Goal: Task Accomplishment & Management: Use online tool/utility

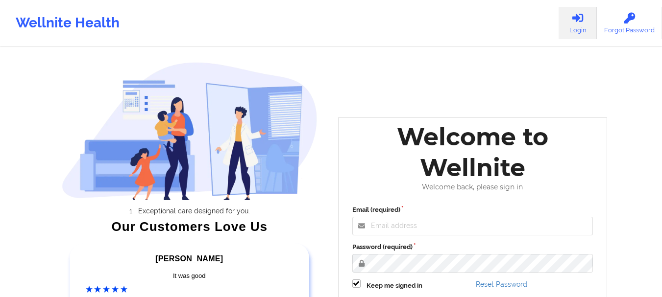
scroll to position [98, 0]
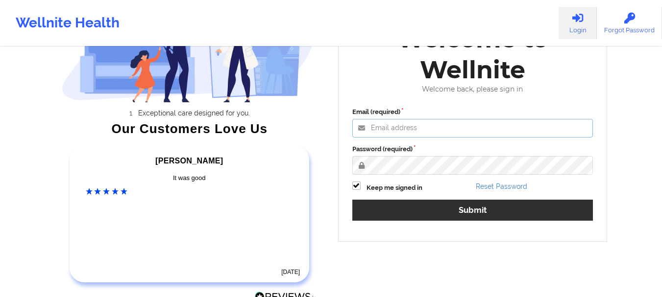
type input "[PERSON_NAME][EMAIL_ADDRESS][DOMAIN_NAME]"
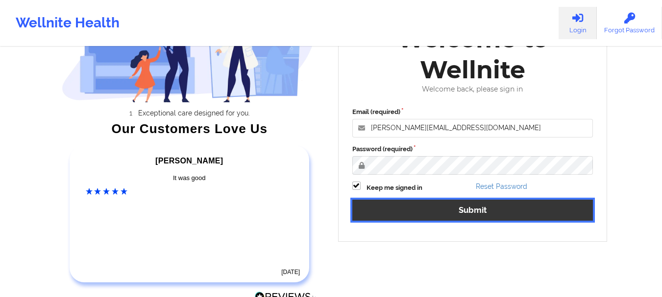
click at [460, 206] on button "Submit" at bounding box center [472, 210] width 241 height 21
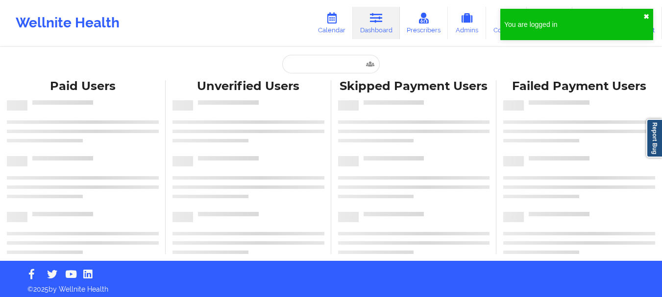
click at [646, 15] on button "✖︎" at bounding box center [646, 17] width 6 height 8
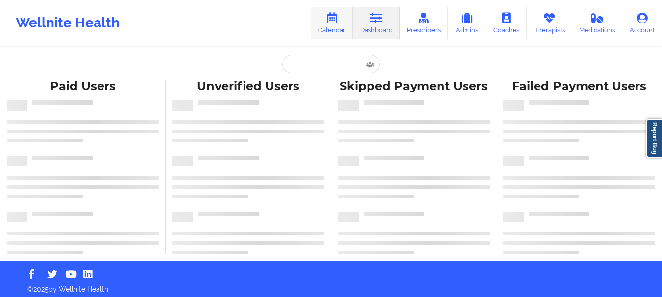
click at [326, 29] on link "Calendar" at bounding box center [332, 23] width 42 height 32
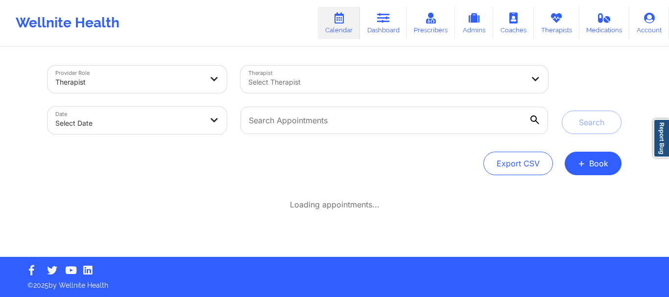
click at [259, 85] on div at bounding box center [386, 82] width 276 height 12
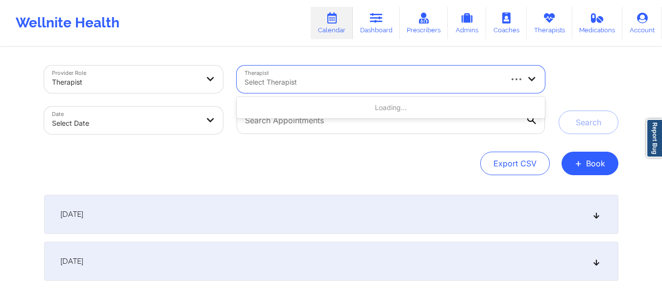
click at [301, 82] on div at bounding box center [372, 82] width 256 height 12
type input "amy halanski"
click at [314, 82] on div at bounding box center [372, 82] width 256 height 12
click at [531, 77] on icon at bounding box center [532, 78] width 10 height 8
click at [366, 173] on div "Export CSV + Book" at bounding box center [331, 164] width 574 height 24
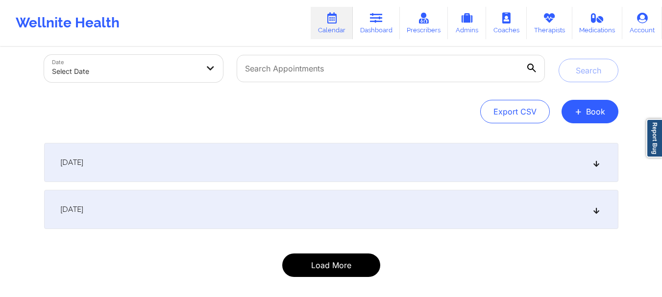
scroll to position [97, 0]
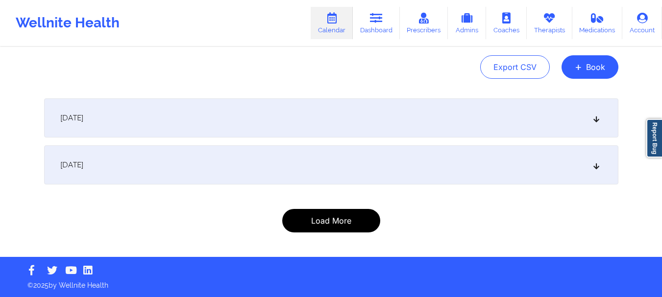
click at [338, 219] on button "Load More" at bounding box center [331, 221] width 98 height 24
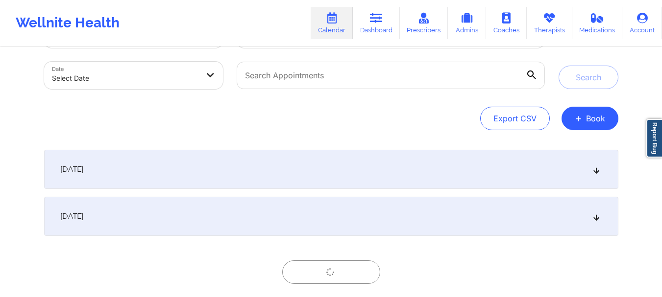
scroll to position [0, 0]
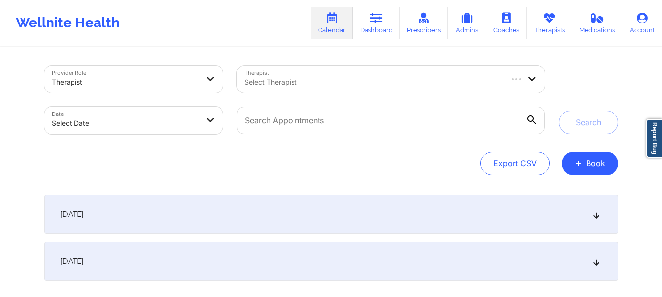
select select "2025-8"
select select "2025-9"
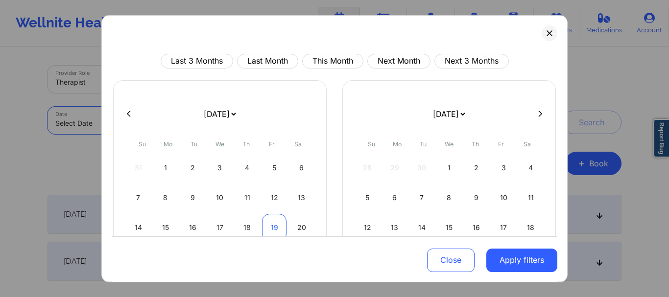
click at [271, 224] on div "19" at bounding box center [274, 227] width 25 height 27
select select "2025-8"
select select "2025-9"
click at [276, 223] on div "19" at bounding box center [274, 227] width 25 height 27
select select "2025-8"
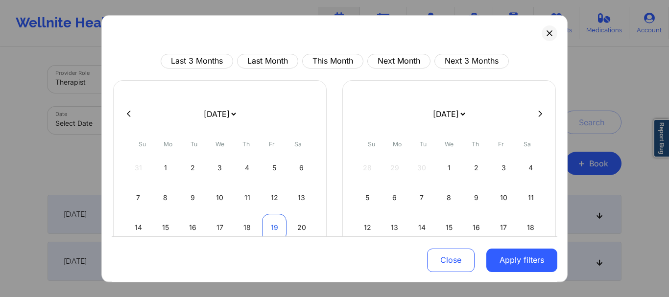
select select "2025-9"
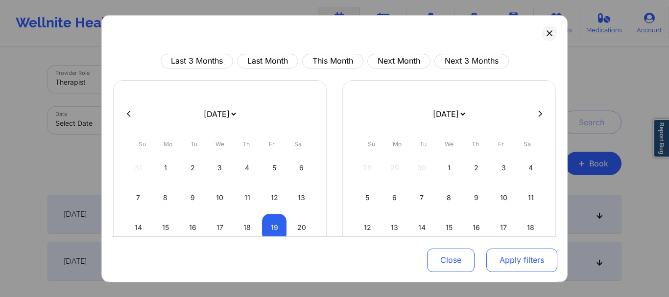
click at [534, 265] on button "Apply filters" at bounding box center [522, 261] width 71 height 24
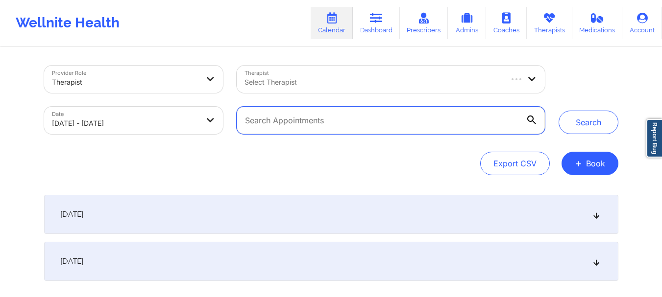
click at [301, 126] on input "text" at bounding box center [391, 120] width 308 height 27
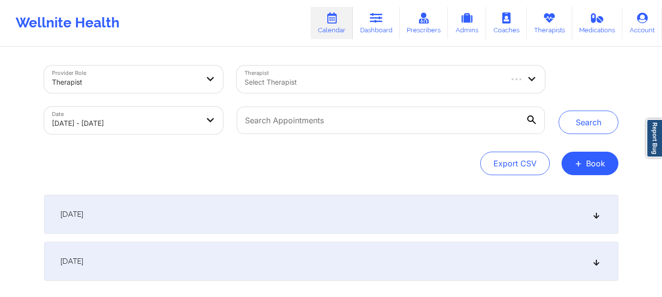
click at [321, 61] on div "Therapist Select Therapist" at bounding box center [390, 79] width 321 height 41
click at [321, 79] on div at bounding box center [372, 82] width 256 height 12
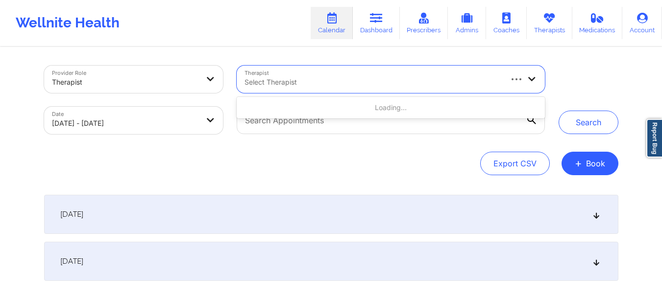
click at [347, 82] on div at bounding box center [372, 82] width 256 height 12
type input "[PERSON_NAME]"
click at [559, 111] on button "Search" at bounding box center [589, 123] width 60 height 24
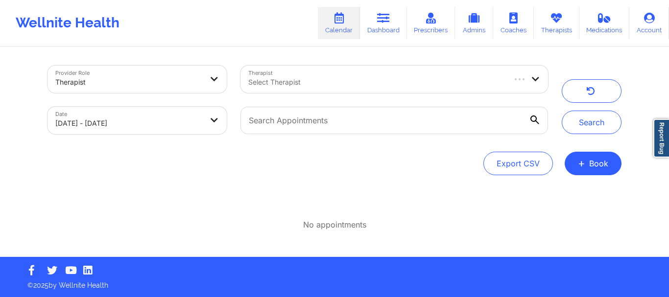
click at [13, 139] on div "Provider Role Therapist Therapist Select Therapist Date [DATE] - [DATE] Search …" at bounding box center [334, 128] width 669 height 257
click at [366, 80] on div at bounding box center [376, 82] width 256 height 12
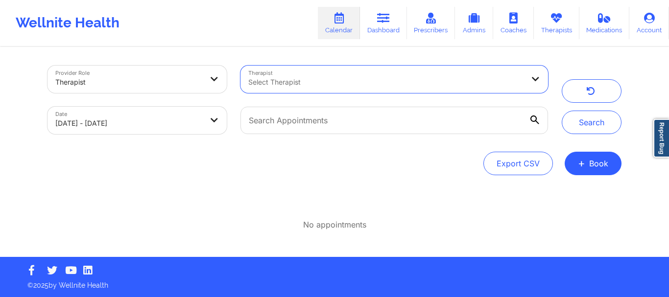
click at [444, 79] on div at bounding box center [386, 82] width 276 height 12
type input "A"
type input "D"
type input "Anais"
click at [535, 80] on icon at bounding box center [536, 78] width 10 height 8
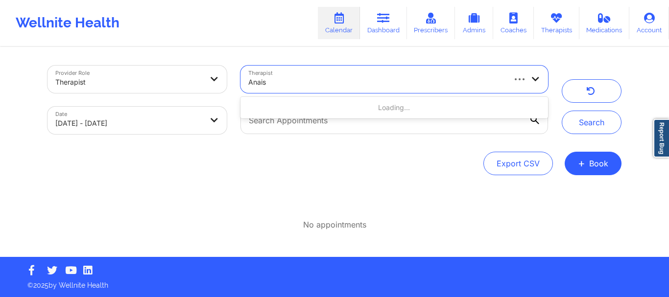
type input "Anais"
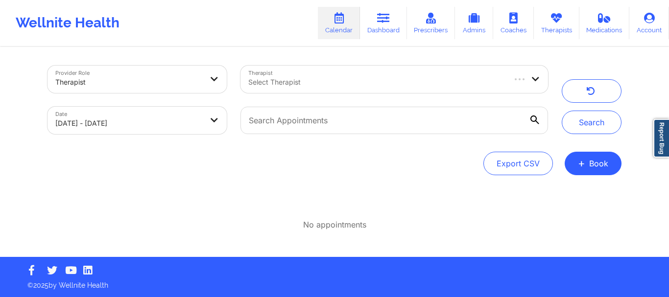
click at [26, 154] on div "Provider Role Therapist Therapist Select Therapist Date [DATE] - [DATE] Search …" at bounding box center [334, 128] width 669 height 257
click at [358, 84] on div at bounding box center [376, 82] width 256 height 12
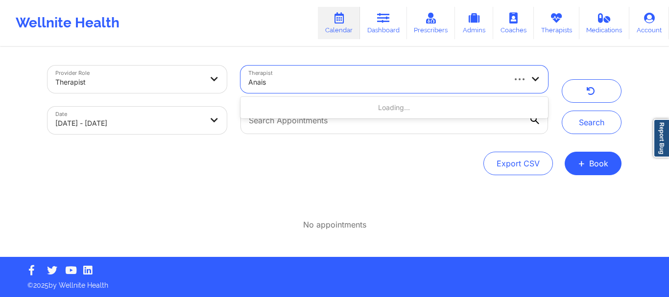
type input "Anais"
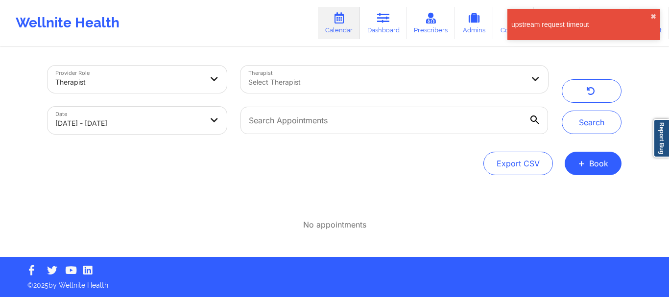
click at [649, 67] on div "Provider Role Therapist Therapist Select Therapist Date [DATE] - [DATE] Search …" at bounding box center [334, 128] width 669 height 257
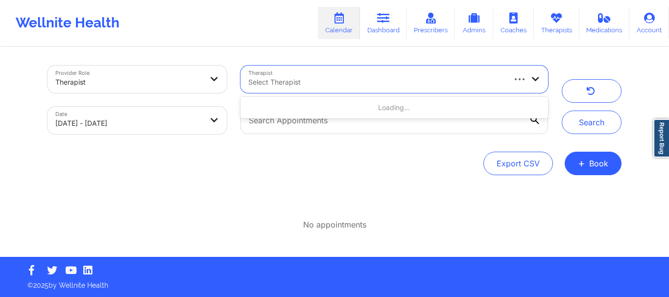
click at [465, 87] on div at bounding box center [376, 82] width 256 height 12
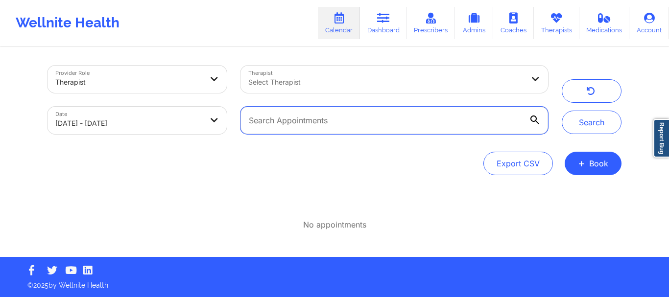
click at [426, 133] on input "text" at bounding box center [395, 120] width 308 height 27
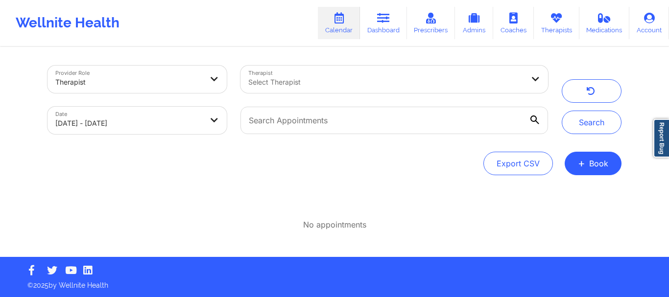
click at [419, 89] on div "Select Therapist" at bounding box center [383, 79] width 285 height 27
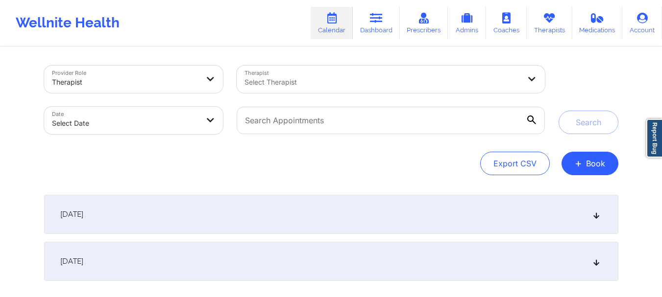
click at [331, 86] on div at bounding box center [382, 82] width 276 height 12
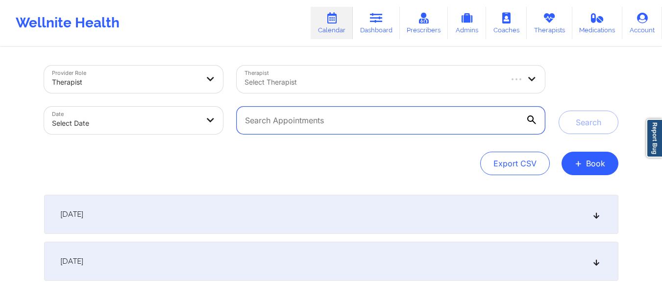
click at [361, 123] on input "text" at bounding box center [391, 120] width 308 height 27
click at [360, 123] on input "text" at bounding box center [391, 120] width 308 height 27
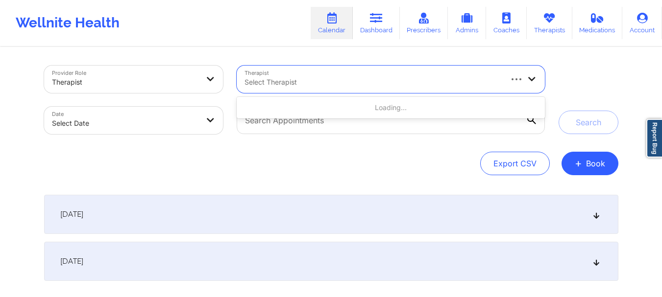
click at [349, 82] on div at bounding box center [372, 82] width 256 height 12
type input "Anais"
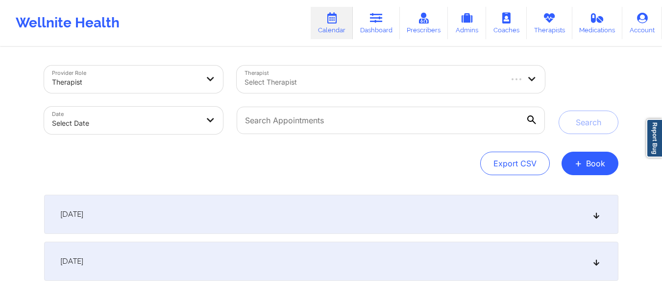
click at [644, 87] on div "Provider Role Therapist Therapist Select Therapist Date Select Date Search Expo…" at bounding box center [331, 177] width 662 height 354
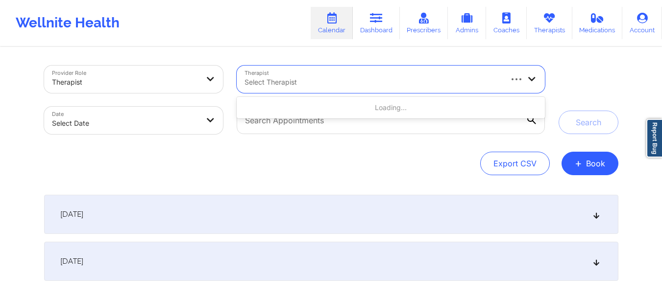
click at [402, 86] on div at bounding box center [372, 82] width 256 height 12
type input "Anais"
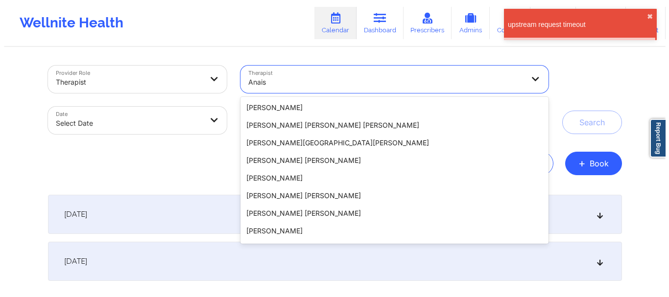
scroll to position [104, 0]
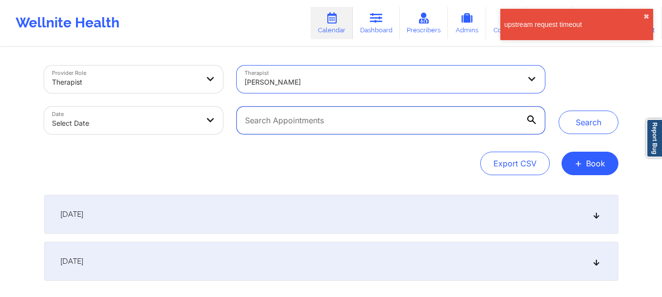
click at [450, 128] on input "text" at bounding box center [391, 120] width 308 height 27
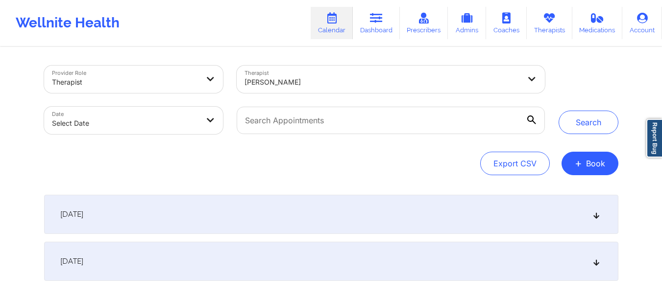
click at [101, 121] on body "Wellnite Health Calendar Dashboard Prescribers Admins Coaches Therapists Medica…" at bounding box center [331, 148] width 662 height 297
select select "2025-8"
select select "2025-9"
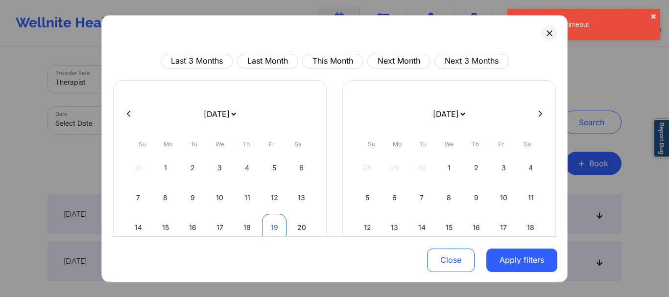
click at [272, 227] on div "19" at bounding box center [274, 227] width 25 height 27
select select "2025-8"
select select "2025-9"
select select "2025-8"
select select "2025-9"
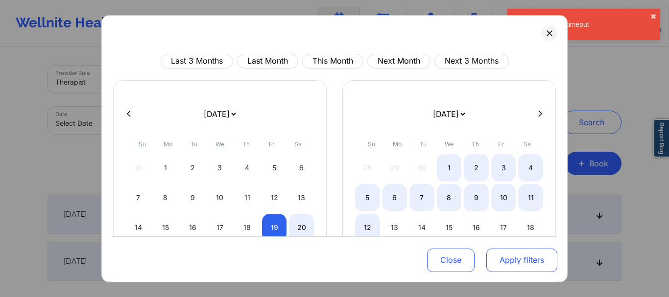
click at [517, 257] on button "Apply filters" at bounding box center [522, 261] width 71 height 24
click at [535, 260] on button "Apply filters" at bounding box center [522, 261] width 71 height 24
select select "2025-8"
select select "2025-9"
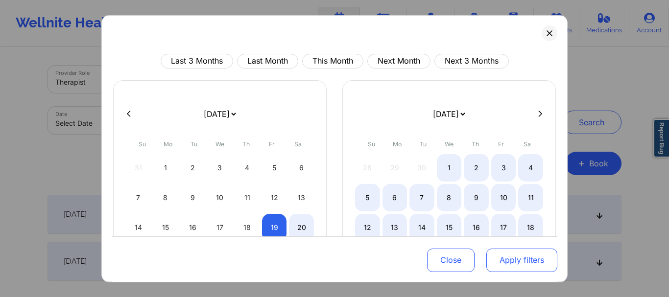
click at [516, 263] on button "Apply filters" at bounding box center [522, 261] width 71 height 24
click at [513, 260] on button "Apply filters" at bounding box center [522, 261] width 71 height 24
select select "2025-8"
select select "2025-9"
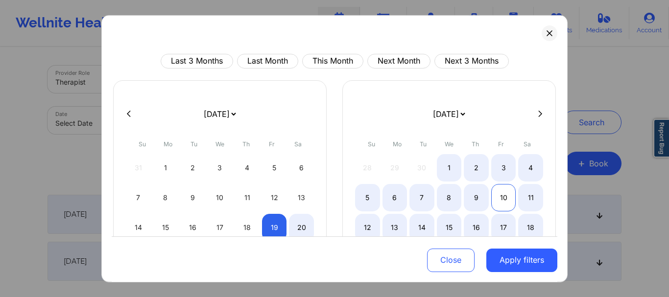
select select "2025-8"
select select "2025-9"
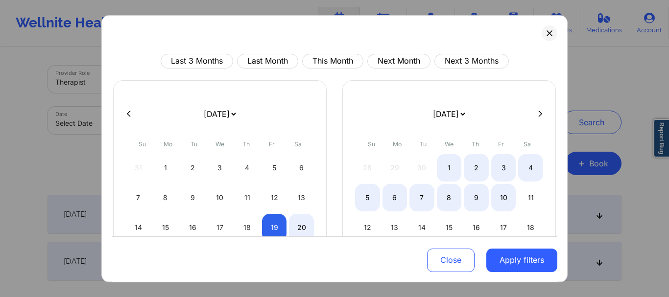
select select "2025-8"
select select "2025-9"
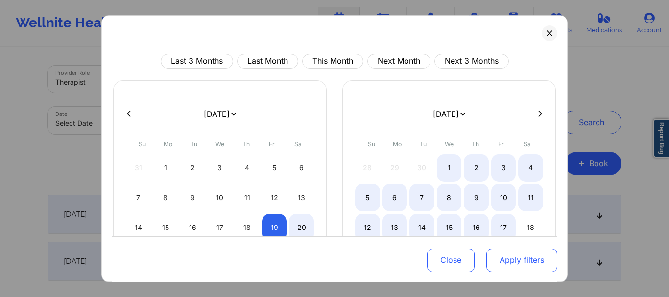
click at [512, 254] on button "Apply filters" at bounding box center [522, 261] width 71 height 24
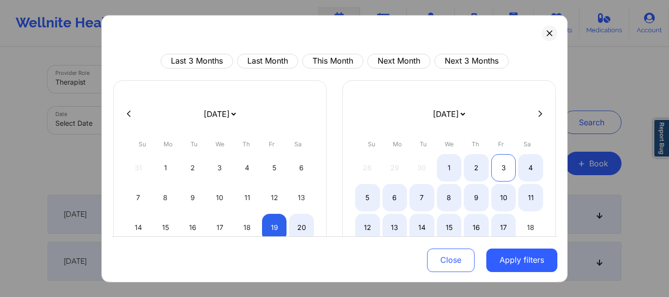
select select "2025-8"
select select "2025-9"
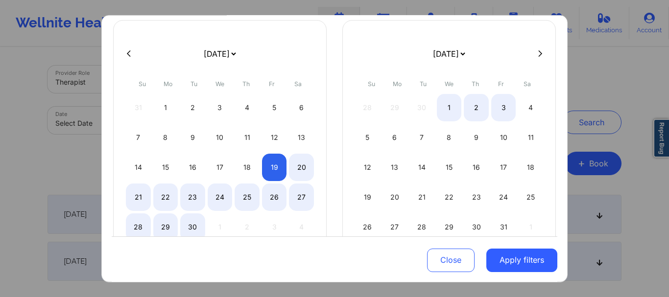
scroll to position [97, 0]
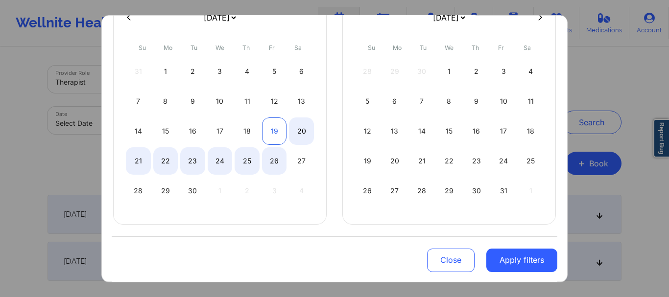
select select "2025-8"
select select "2025-9"
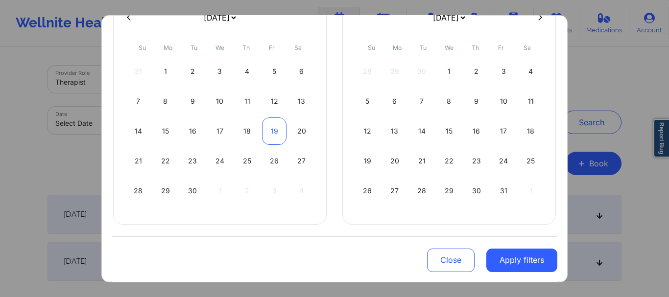
click at [273, 134] on div "19" at bounding box center [274, 130] width 25 height 27
select select "2025-8"
select select "2025-9"
click at [272, 133] on div "19" at bounding box center [274, 130] width 25 height 27
select select "2025-8"
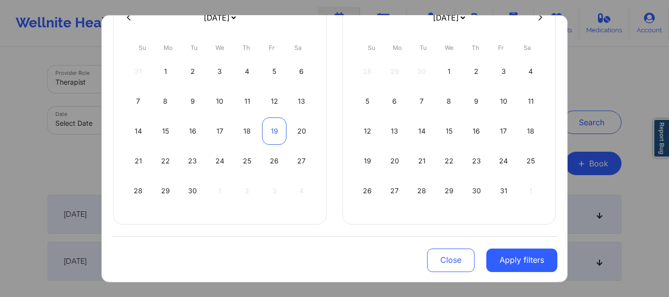
select select "2025-9"
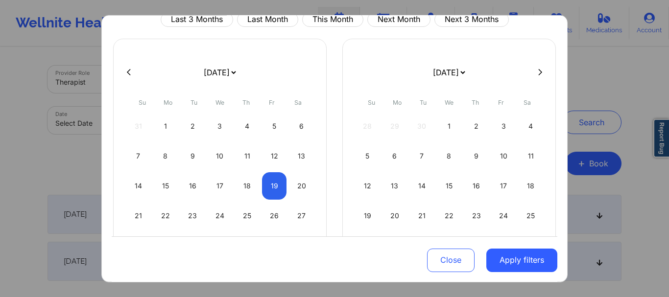
scroll to position [0, 0]
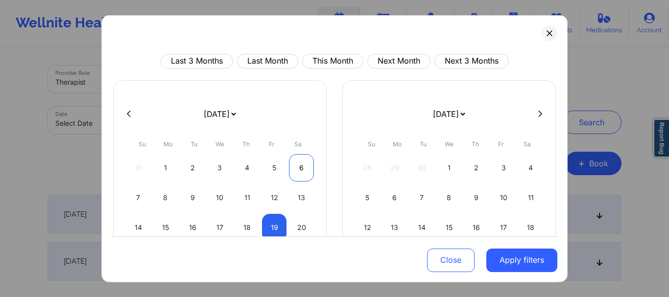
select select "2025-8"
select select "2025-9"
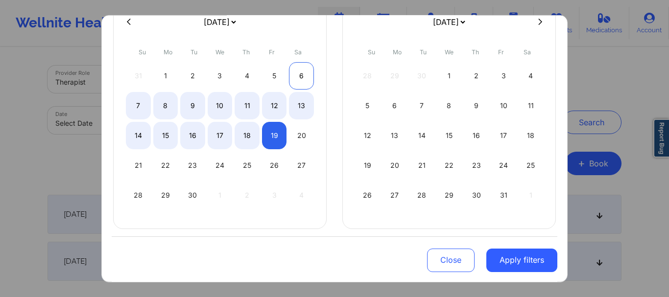
scroll to position [97, 0]
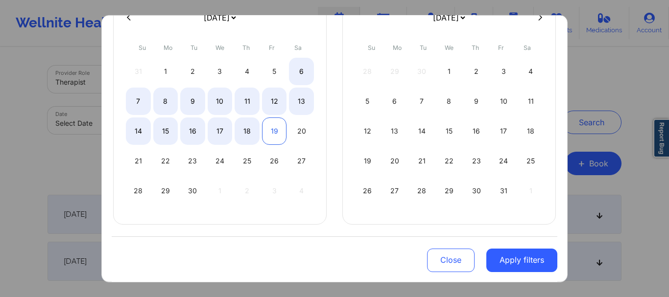
select select "2025-8"
select select "2025-9"
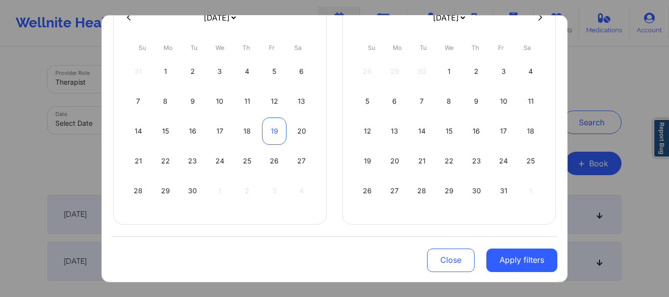
click at [271, 132] on div "19" at bounding box center [274, 130] width 25 height 27
select select "2025-8"
select select "2025-9"
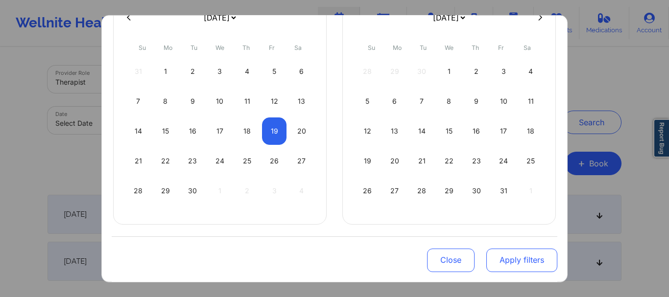
click at [512, 256] on button "Apply filters" at bounding box center [522, 260] width 71 height 24
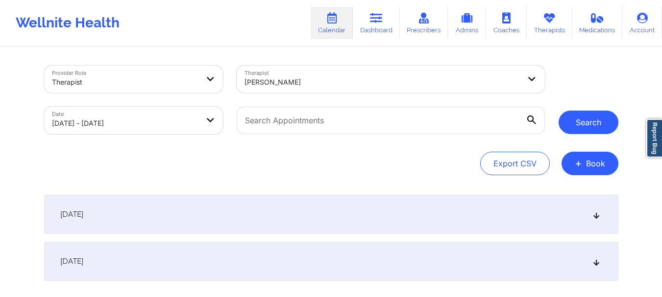
click at [580, 120] on button "Search" at bounding box center [589, 123] width 60 height 24
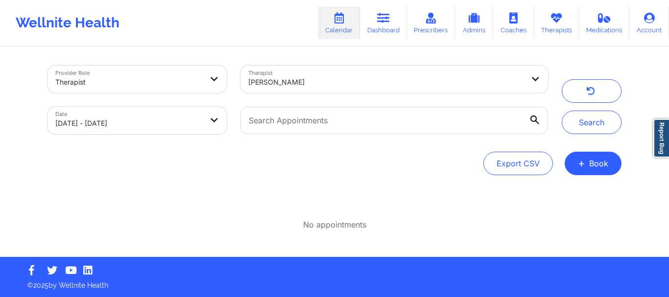
click at [0, 160] on div "Provider Role Therapist Therapist [PERSON_NAME] Date [DATE] - [DATE] Search Exp…" at bounding box center [334, 128] width 669 height 257
click at [338, 83] on div at bounding box center [386, 82] width 276 height 12
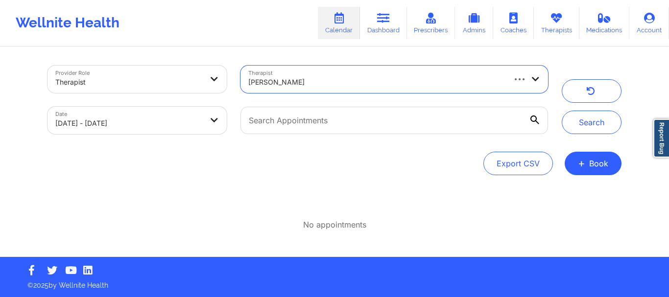
drag, startPoint x: 329, startPoint y: 79, endPoint x: 248, endPoint y: 79, distance: 80.8
click at [248, 79] on div at bounding box center [376, 82] width 256 height 12
drag, startPoint x: 303, startPoint y: 84, endPoint x: 249, endPoint y: 84, distance: 53.9
click at [249, 84] on div at bounding box center [376, 82] width 256 height 12
click at [294, 82] on div at bounding box center [376, 82] width 256 height 12
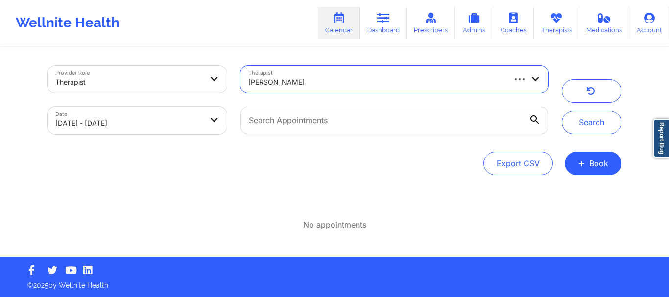
click at [299, 81] on div at bounding box center [376, 82] width 256 height 12
click at [307, 81] on div at bounding box center [376, 82] width 256 height 12
type input "[PERSON_NAME]"
click at [202, 82] on div at bounding box center [128, 82] width 147 height 12
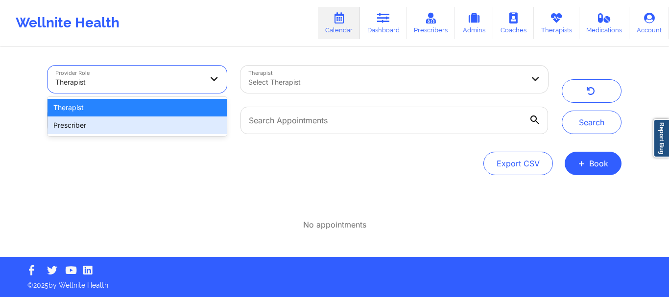
click at [170, 124] on div "Prescriber" at bounding box center [137, 126] width 179 height 18
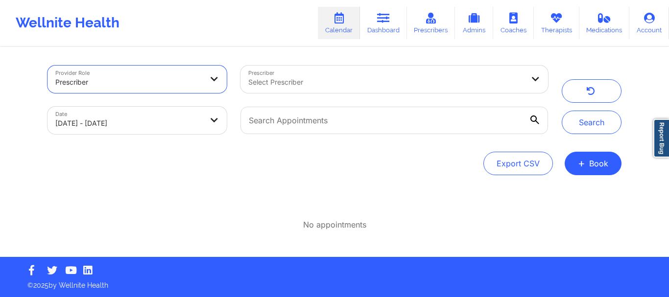
click at [281, 95] on div "Prescriber Select Prescriber" at bounding box center [394, 79] width 321 height 41
click at [289, 84] on div at bounding box center [386, 82] width 276 height 12
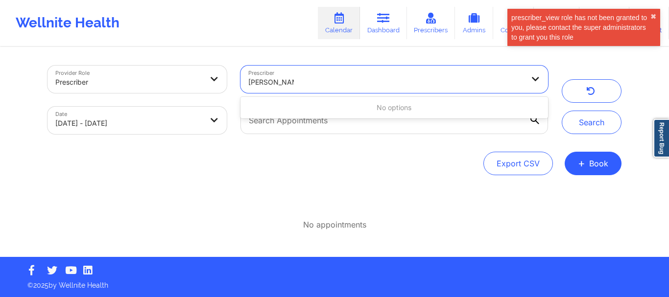
type input "[PERSON_NAME]"
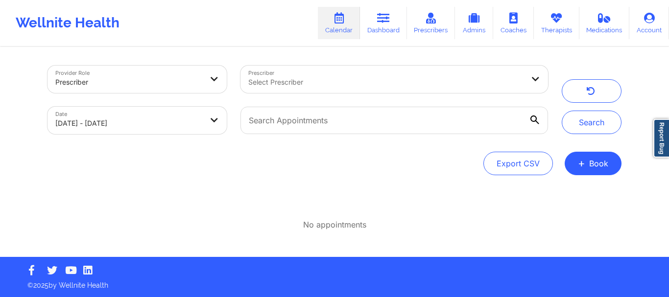
click at [322, 86] on div at bounding box center [386, 82] width 276 height 12
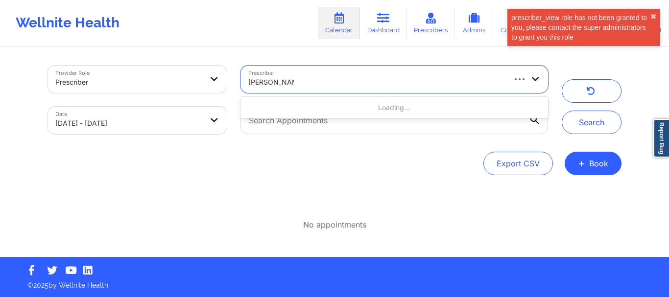
type input "[PERSON_NAME]"
click at [371, 82] on div at bounding box center [386, 82] width 276 height 12
type input "[PERSON_NAME]"
click at [142, 86] on div at bounding box center [128, 82] width 147 height 12
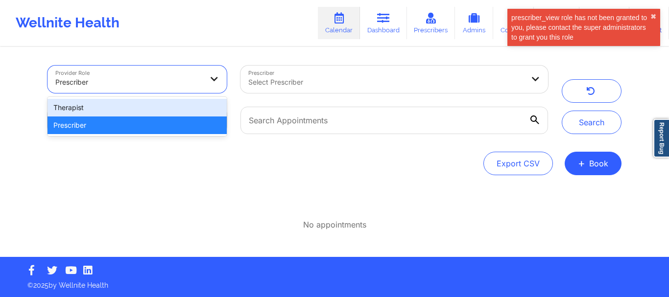
click at [135, 112] on div "Therapist" at bounding box center [137, 108] width 179 height 18
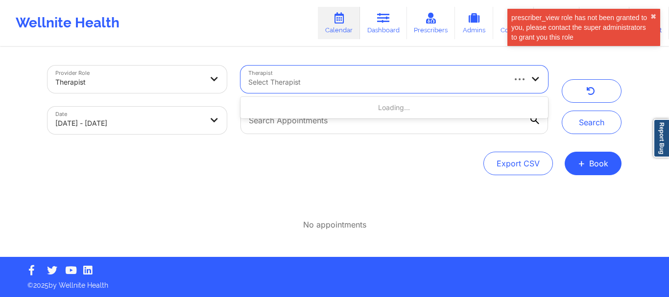
click at [314, 66] on div "Select Therapist" at bounding box center [373, 79] width 265 height 27
click at [314, 75] on div "Select Therapist" at bounding box center [373, 79] width 265 height 27
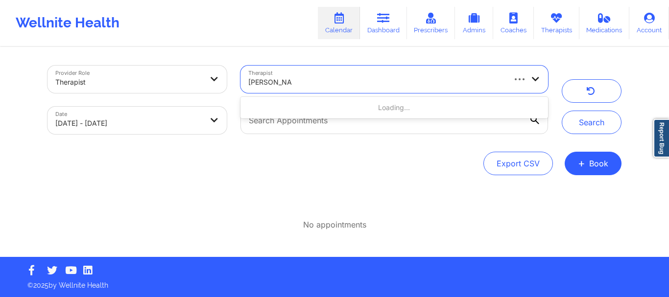
type input "[PERSON_NAME]"
select select "2025-8"
select select "2025-9"
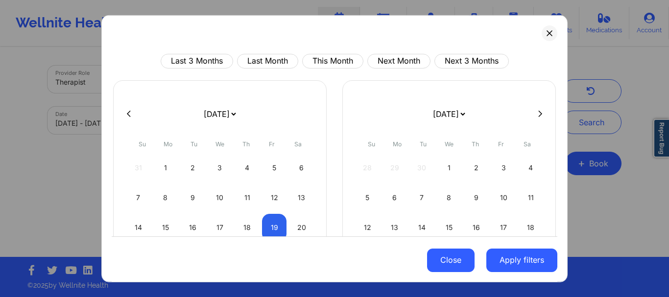
click at [459, 266] on button "Close" at bounding box center [451, 261] width 48 height 24
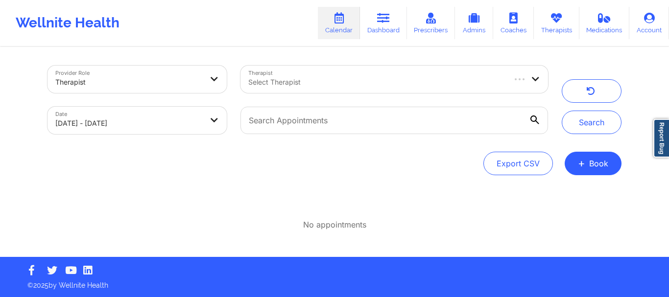
click at [119, 85] on div at bounding box center [128, 82] width 147 height 12
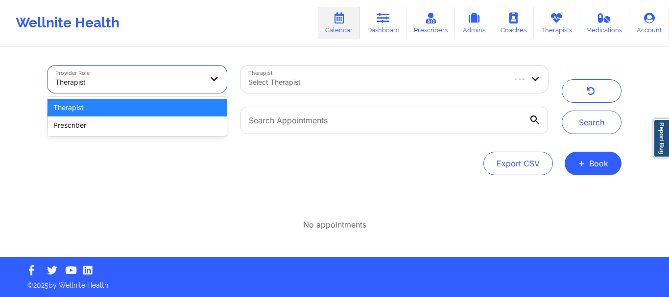
click at [119, 110] on div "Therapist" at bounding box center [137, 108] width 179 height 18
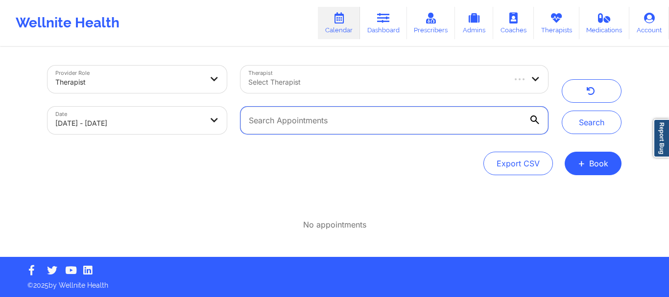
click at [335, 125] on input "text" at bounding box center [395, 120] width 308 height 27
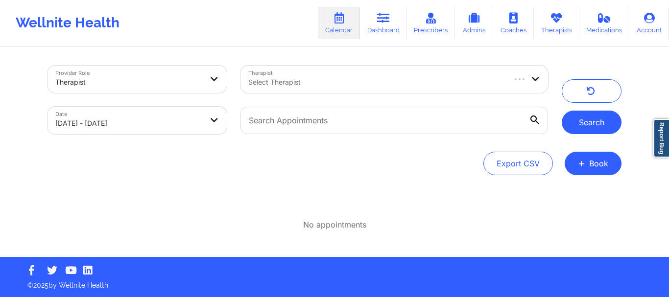
click at [589, 127] on button "Search" at bounding box center [592, 123] width 60 height 24
click at [535, 118] on icon at bounding box center [535, 120] width 9 height 9
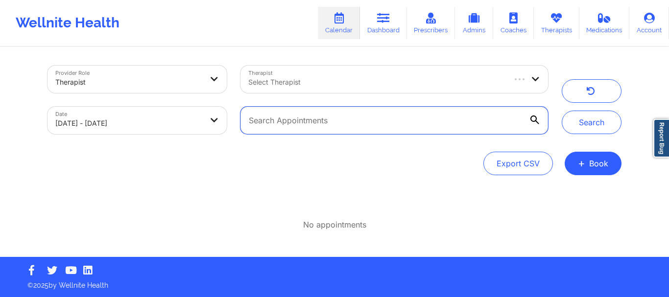
click at [535, 118] on input "text" at bounding box center [395, 120] width 308 height 27
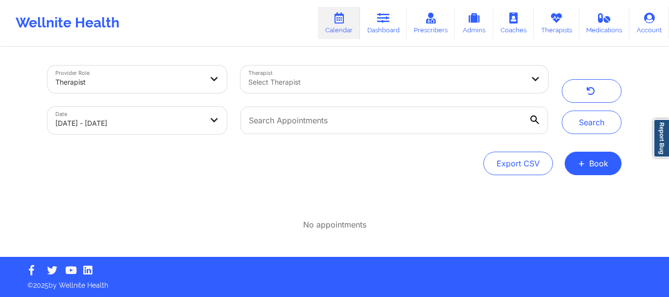
click at [18, 140] on div "Provider Role Therapist Therapist Select Therapist Date [DATE] - [DATE] Search …" at bounding box center [334, 128] width 669 height 257
click at [643, 223] on div "Provider Role Therapist Therapist Select Therapist Date [DATE] - [DATE] Search …" at bounding box center [334, 128] width 669 height 257
select select "2025-8"
select select "2025-9"
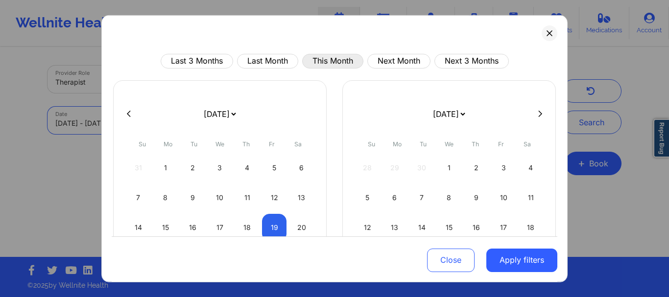
click at [321, 61] on button "This Month" at bounding box center [332, 60] width 61 height 15
select select "2025-8"
select select "2025-9"
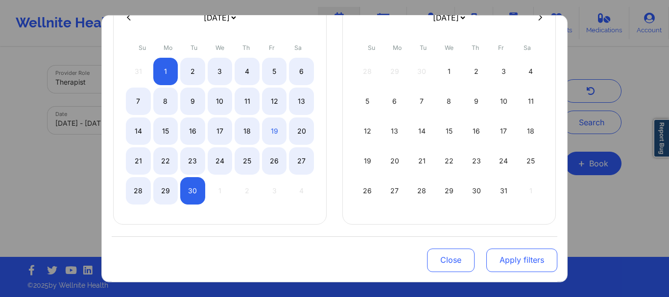
click at [529, 255] on button "Apply filters" at bounding box center [522, 260] width 71 height 24
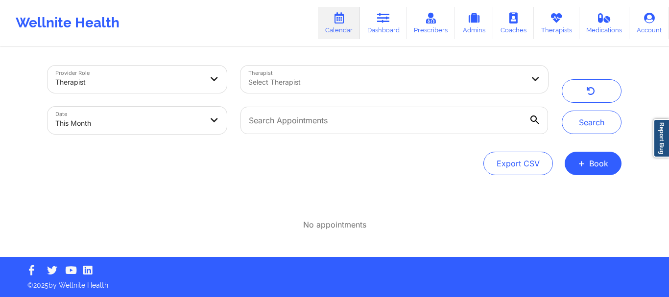
click at [439, 79] on div at bounding box center [386, 82] width 276 height 12
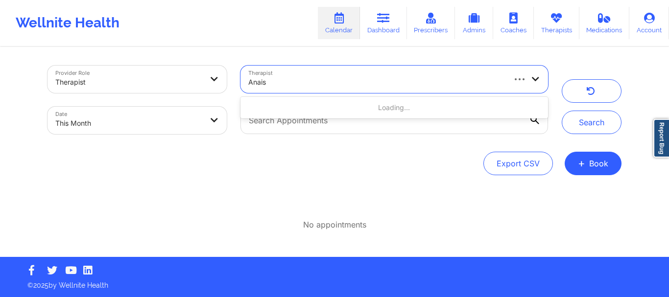
type input "Anais"
click at [428, 83] on div at bounding box center [386, 82] width 276 height 12
click at [392, 73] on div "Select Therapist" at bounding box center [373, 79] width 265 height 27
click at [389, 79] on div at bounding box center [376, 82] width 256 height 12
type input "[PERSON_NAME]"
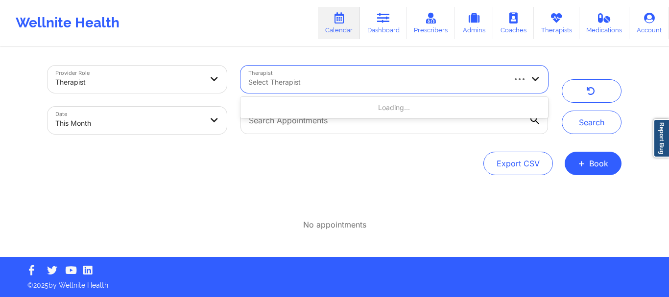
click at [337, 80] on div at bounding box center [376, 82] width 256 height 12
paste input "[PERSON_NAME]"
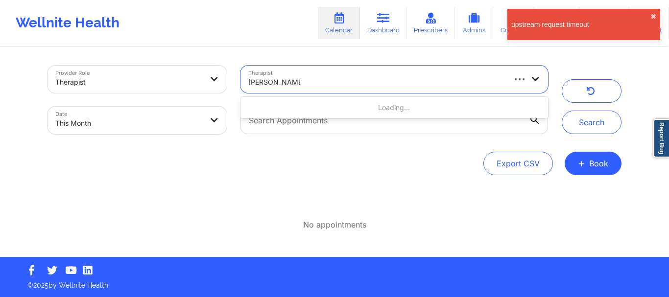
type input "[PERSON_NAME]"
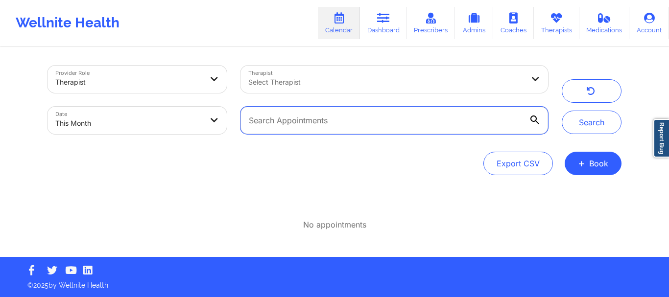
click at [325, 109] on input "text" at bounding box center [395, 120] width 308 height 27
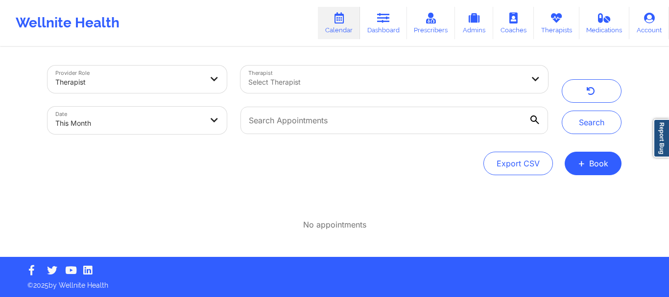
select select "2025-8"
select select "2025-9"
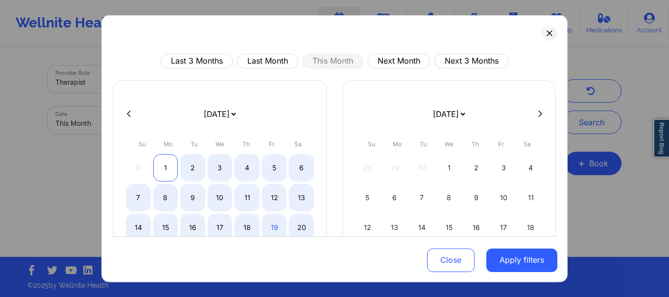
click at [173, 165] on div "1" at bounding box center [165, 167] width 25 height 27
select select "2025-8"
select select "2025-9"
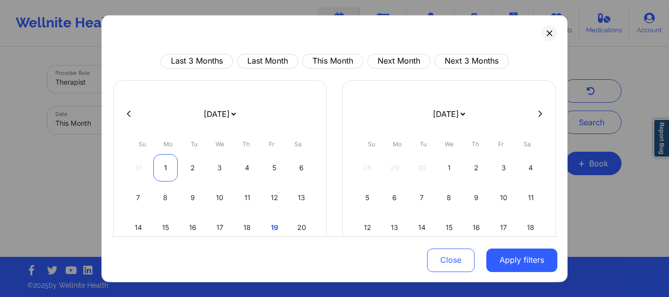
click at [167, 165] on div "1" at bounding box center [165, 167] width 25 height 27
select select "2025-8"
select select "2025-9"
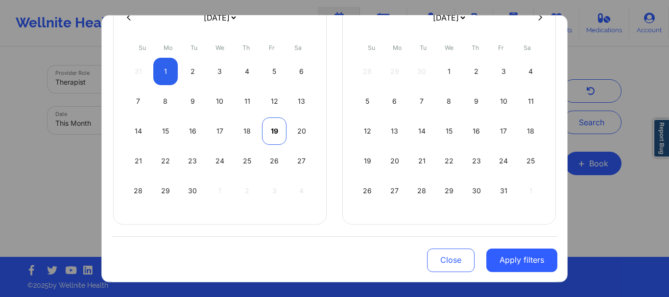
click at [273, 134] on div "19" at bounding box center [274, 130] width 25 height 27
select select "2025-8"
select select "2025-9"
click at [271, 134] on div "19" at bounding box center [274, 130] width 25 height 27
select select "2025-8"
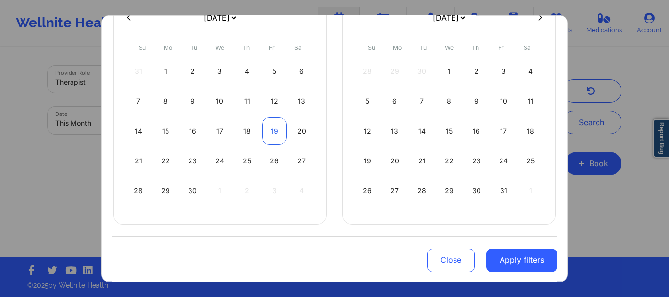
select select "2025-9"
click at [269, 133] on div "19" at bounding box center [274, 130] width 25 height 27
select select "2025-8"
select select "2025-9"
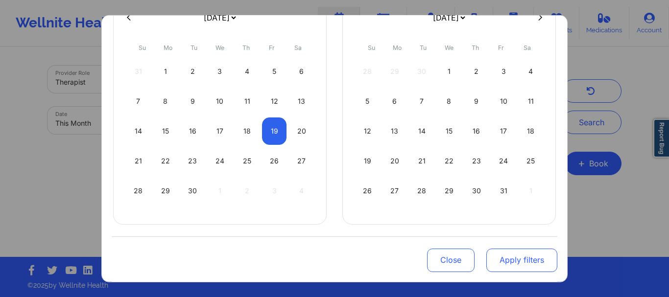
select select "2025-8"
select select "2025-9"
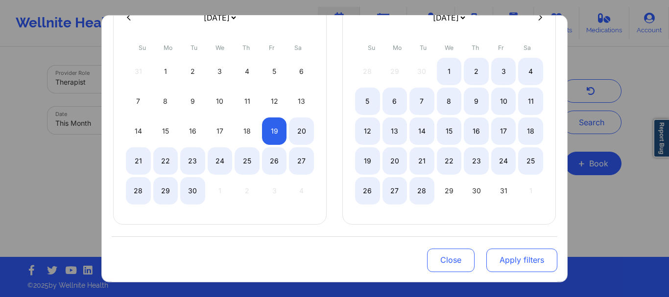
click at [527, 263] on button "Apply filters" at bounding box center [522, 260] width 71 height 24
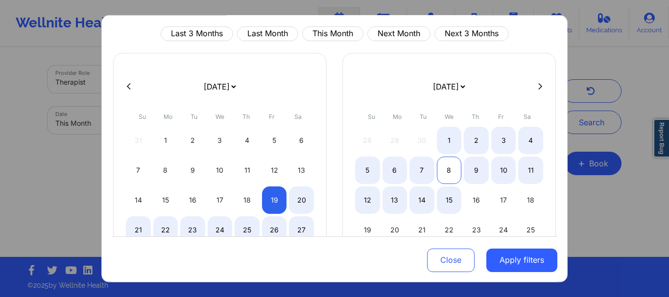
scroll to position [0, 0]
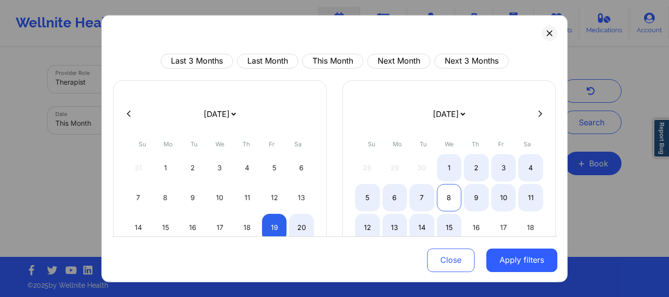
select select "2025-8"
select select "2025-9"
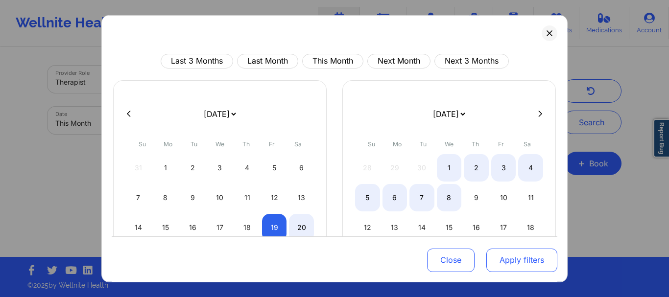
select select "2025-8"
select select "2025-9"
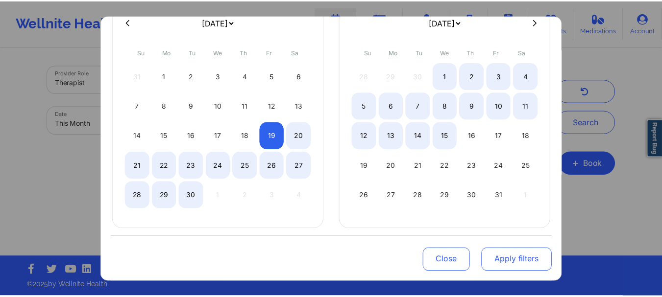
scroll to position [97, 0]
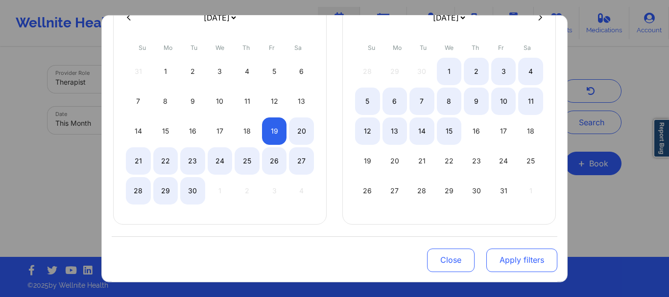
click at [509, 254] on button "Apply filters" at bounding box center [522, 260] width 71 height 24
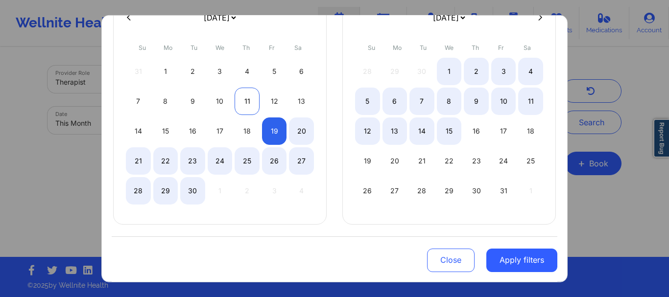
select select "2025-8"
select select "2025-9"
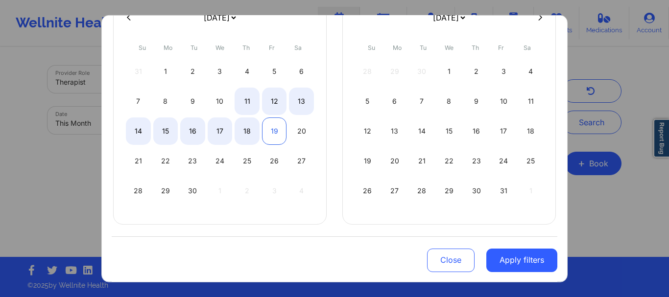
select select "2025-8"
select select "2025-9"
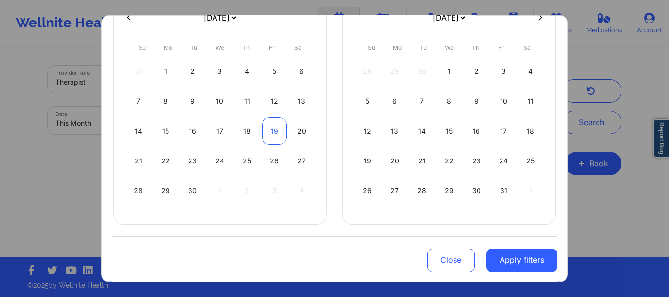
click at [280, 126] on div "19" at bounding box center [274, 130] width 25 height 27
select select "2025-8"
select select "2025-9"
click at [273, 128] on div "19" at bounding box center [274, 130] width 25 height 27
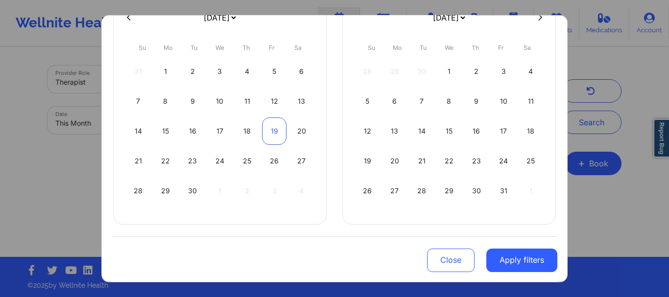
select select "2025-8"
select select "2025-9"
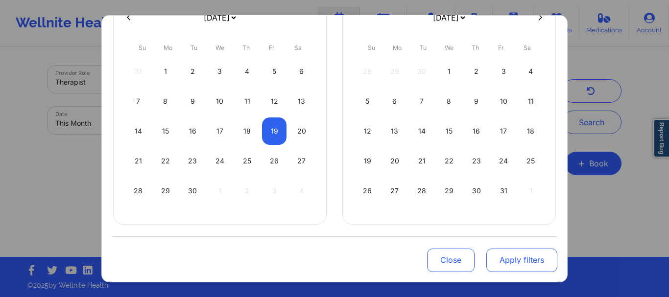
click at [513, 263] on button "Apply filters" at bounding box center [522, 260] width 71 height 24
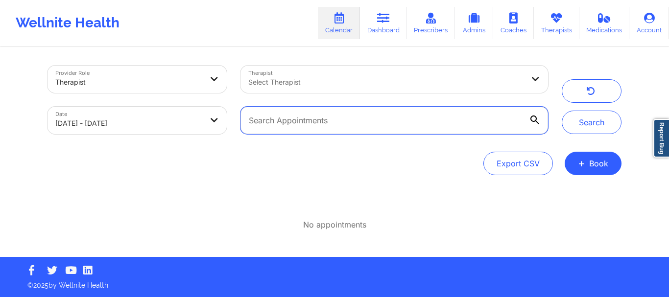
click at [366, 112] on input "text" at bounding box center [395, 120] width 308 height 27
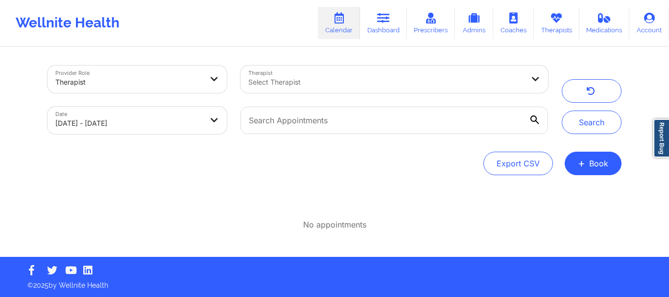
click at [460, 88] on div "Select Therapist" at bounding box center [383, 79] width 285 height 27
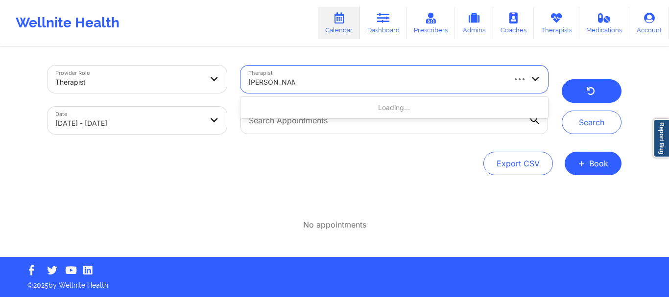
type input "[PERSON_NAME]"
click at [597, 83] on button "button" at bounding box center [592, 91] width 60 height 24
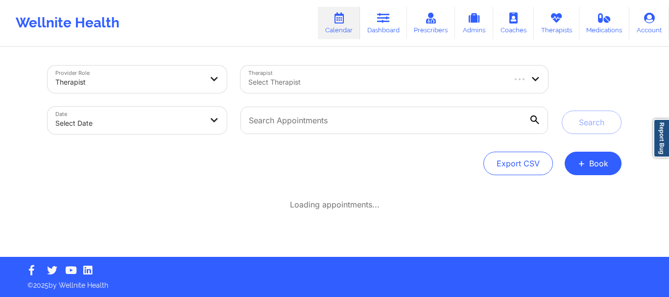
click at [141, 115] on body "Wellnite Health Calendar Dashboard Prescribers Admins Coaches Therapists Medica…" at bounding box center [334, 148] width 669 height 297
select select "2025-8"
select select "2025-9"
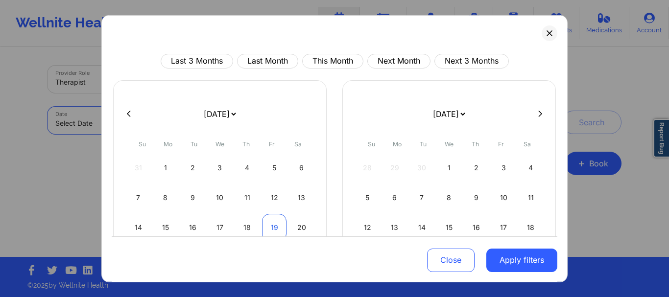
click at [271, 226] on div "19" at bounding box center [274, 227] width 25 height 27
select select "2025-8"
select select "2025-9"
click at [272, 225] on div "19" at bounding box center [274, 227] width 25 height 27
select select "2025-8"
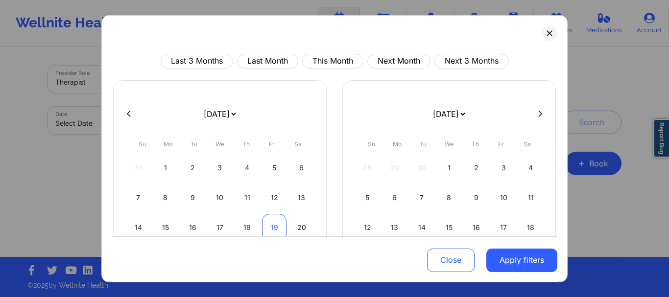
select select "2025-9"
click at [272, 225] on div "19" at bounding box center [274, 227] width 25 height 27
select select "2025-8"
select select "2025-9"
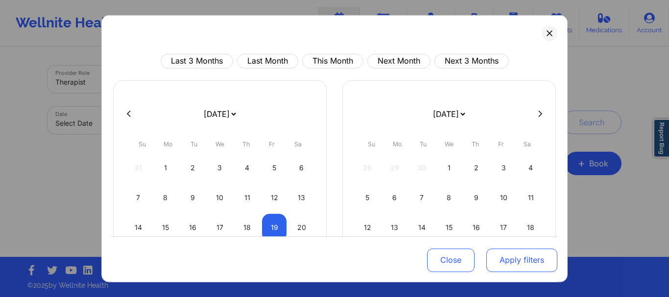
click at [517, 271] on button "Apply filters" at bounding box center [522, 261] width 71 height 24
click at [516, 265] on button "Apply filters" at bounding box center [522, 261] width 71 height 24
click at [516, 264] on button "Apply filters" at bounding box center [522, 261] width 71 height 24
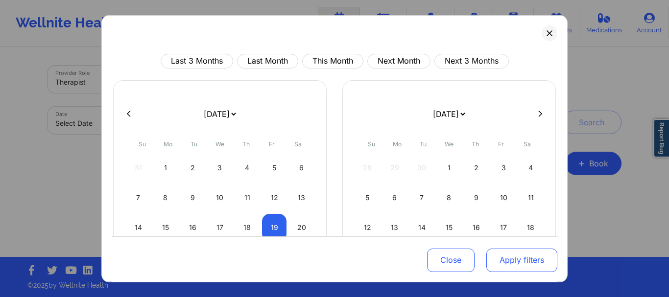
click at [516, 264] on button "Apply filters" at bounding box center [522, 261] width 71 height 24
select select "2025-8"
select select "2025-9"
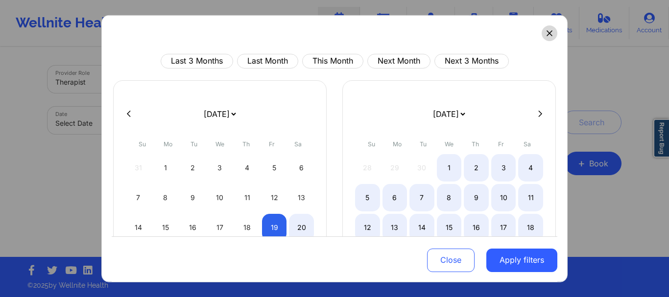
select select "2025-8"
select select "2025-9"
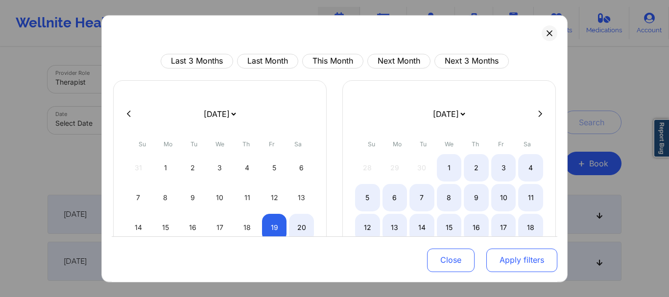
click at [524, 251] on button "Apply filters" at bounding box center [522, 261] width 71 height 24
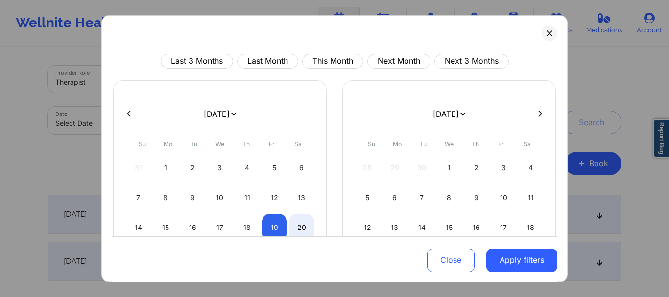
select select "2025-8"
select select "2025-9"
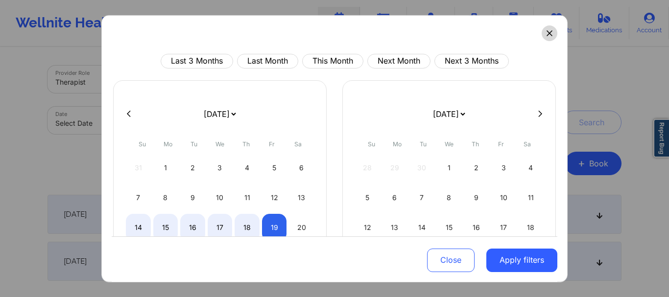
click at [542, 26] on button at bounding box center [550, 33] width 16 height 16
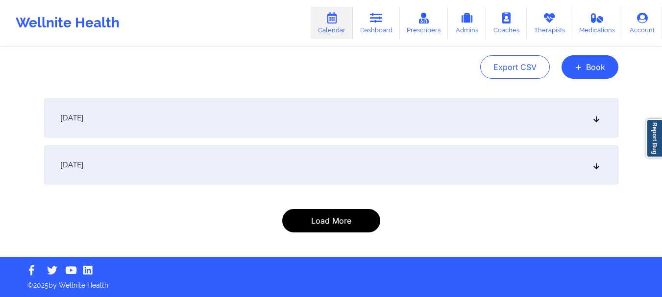
click at [344, 222] on button "Load More" at bounding box center [331, 221] width 98 height 24
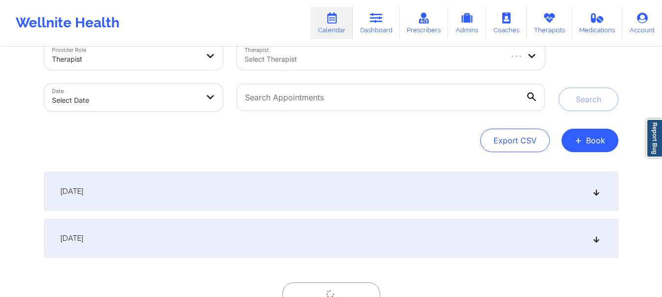
scroll to position [0, 0]
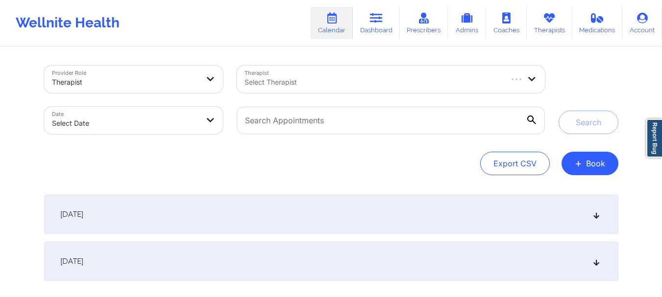
select select "2025-8"
select select "2025-9"
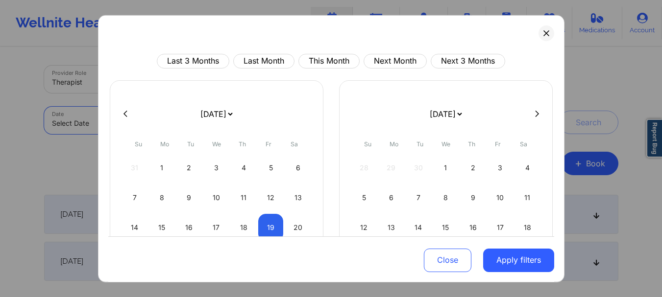
click at [96, 121] on body "Wellnite Health Calendar Dashboard Prescribers Admins Coaches Therapists Medica…" at bounding box center [331, 148] width 662 height 297
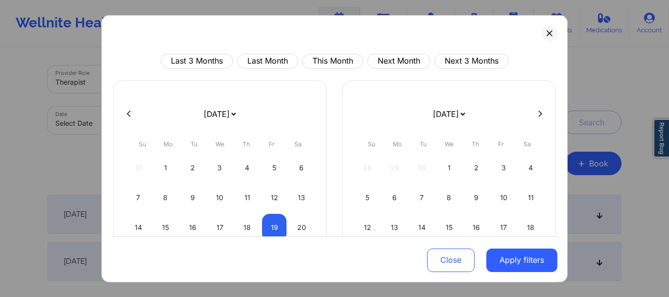
click at [321, 51] on div "Last 3 Months Last Month This Month Next Month Next 3 Months [DATE] [DATE] [DAT…" at bounding box center [334, 149] width 466 height 268
click at [321, 56] on button "This Month" at bounding box center [332, 60] width 61 height 15
select select "2025-8"
select select "2025-9"
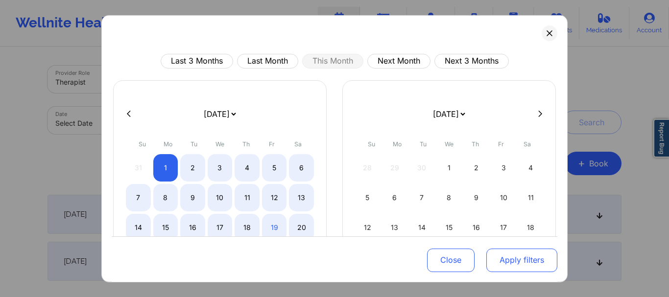
click at [492, 257] on button "Apply filters" at bounding box center [522, 261] width 71 height 24
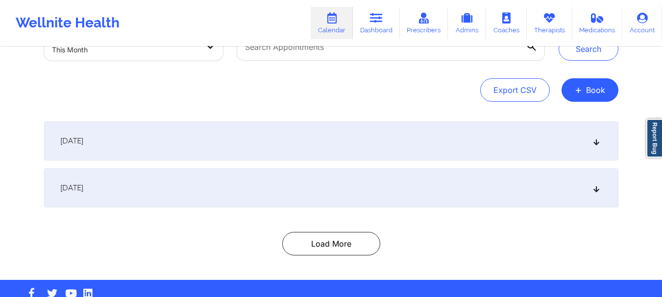
scroll to position [97, 0]
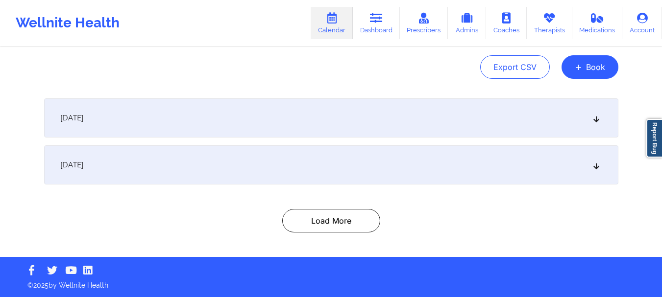
click at [308, 208] on div "[DATE] 8:00pm 8:30pm [DATE] [PERSON_NAME] Video-Call with Therapist [PERSON_NAM…" at bounding box center [331, 165] width 574 height 134
click at [316, 214] on button "Load More" at bounding box center [331, 221] width 98 height 24
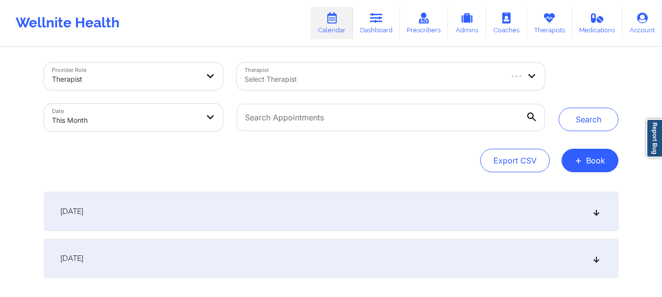
scroll to position [0, 0]
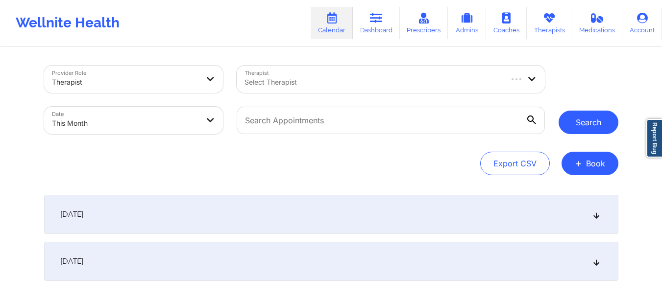
click at [583, 130] on button "Search" at bounding box center [589, 123] width 60 height 24
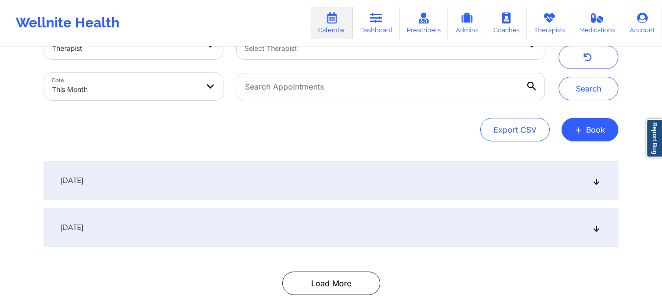
scroll to position [49, 0]
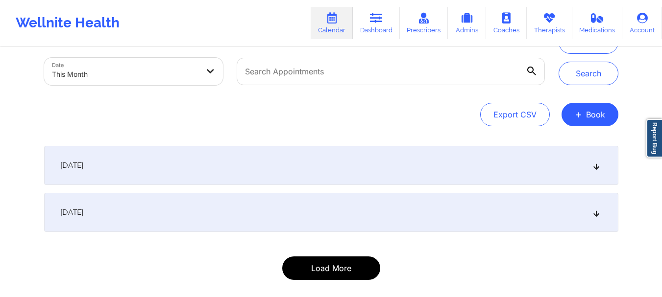
click at [336, 265] on button "Load More" at bounding box center [331, 269] width 98 height 24
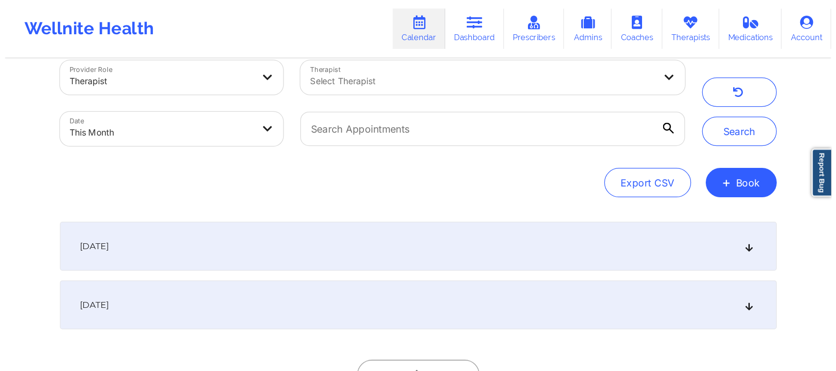
scroll to position [0, 0]
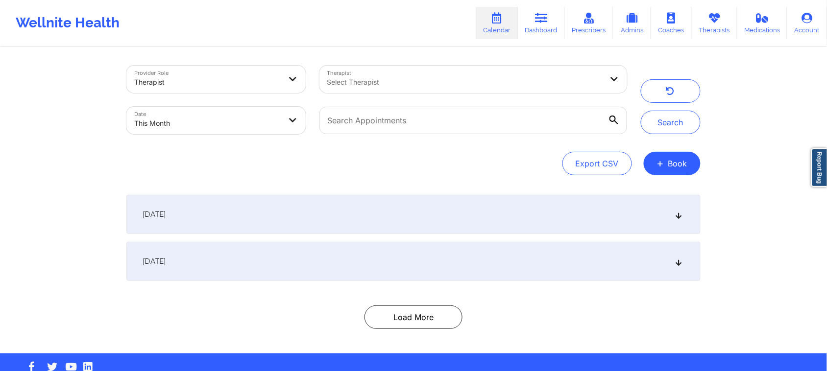
click at [669, 109] on div "Provider Role Therapist Therapist Select Therapist Date This Month Search Expor…" at bounding box center [413, 177] width 827 height 354
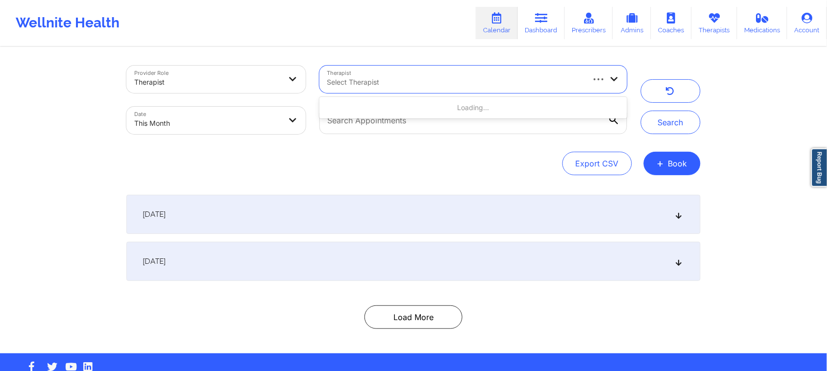
click at [446, 83] on div at bounding box center [455, 82] width 256 height 12
type input "[PERSON_NAME]"
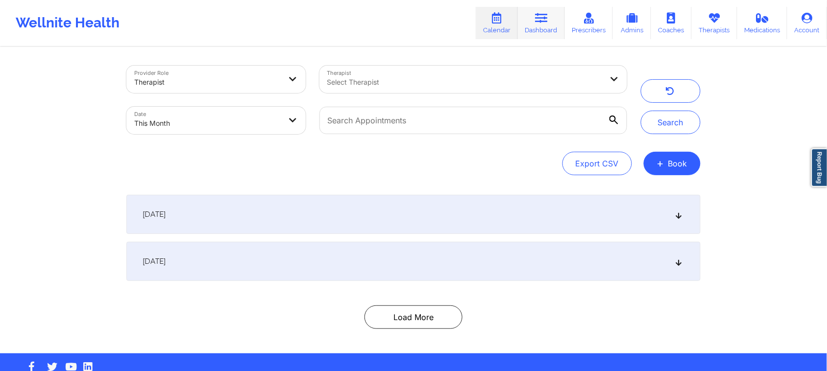
click at [548, 22] on icon at bounding box center [541, 18] width 13 height 11
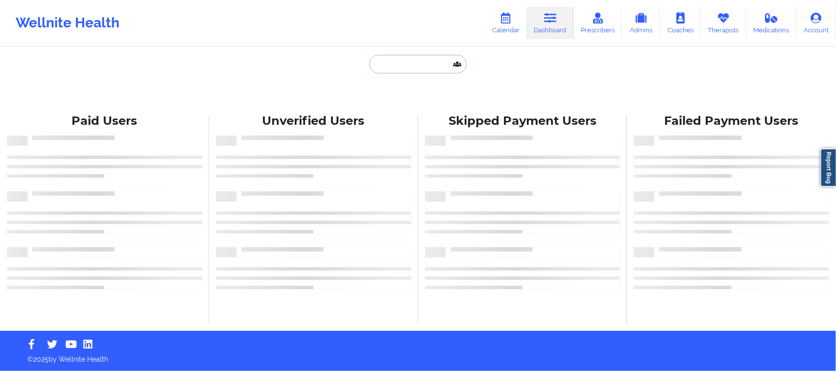
click at [425, 69] on input "text" at bounding box center [417, 64] width 97 height 19
paste input "[PERSON_NAME][EMAIL_ADDRESS][DOMAIN_NAME]"
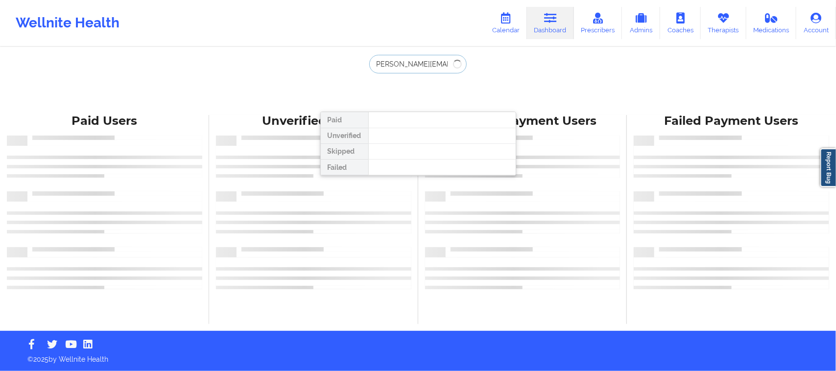
click at [419, 62] on input "[PERSON_NAME][EMAIL_ADDRESS][DOMAIN_NAME]" at bounding box center [417, 64] width 97 height 19
type input "[PERSON_NAME][EMAIL_ADDRESS][DOMAIN_NAME]"
